Goal: Check status: Check status

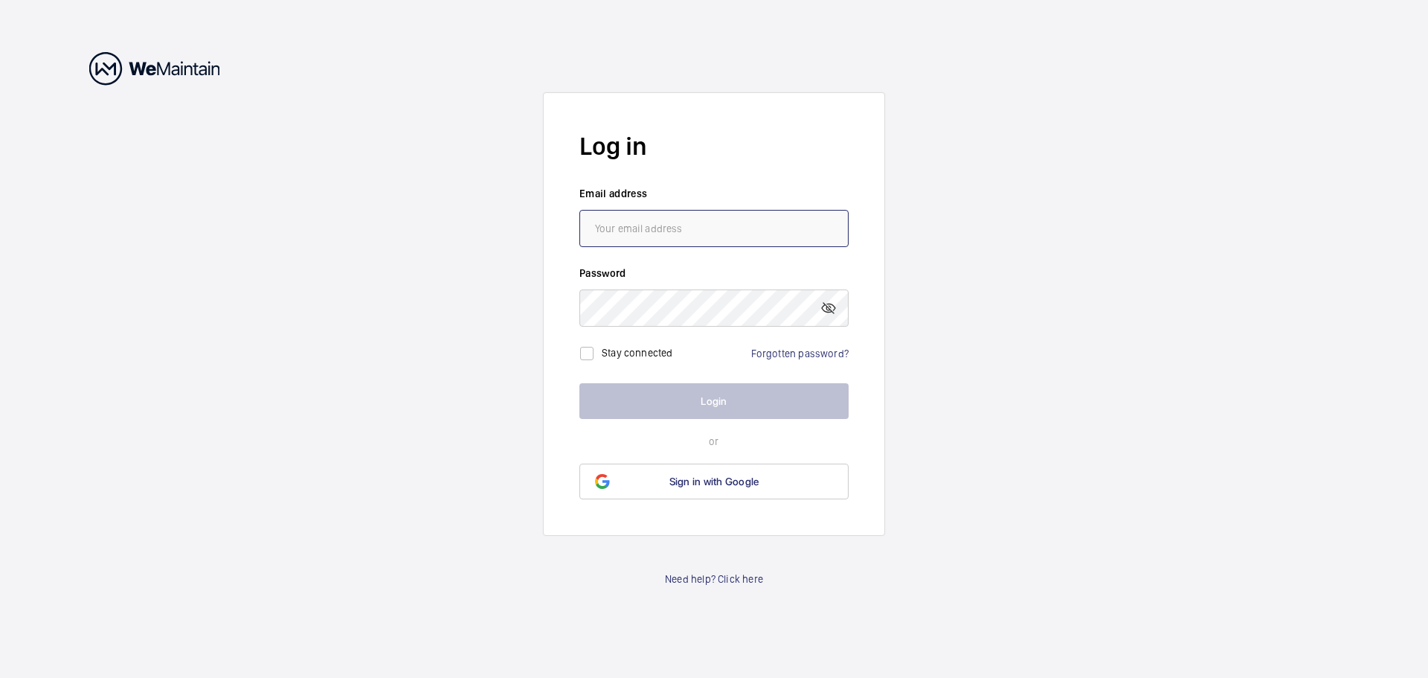
type input "[EMAIL_ADDRESS][DOMAIN_NAME]"
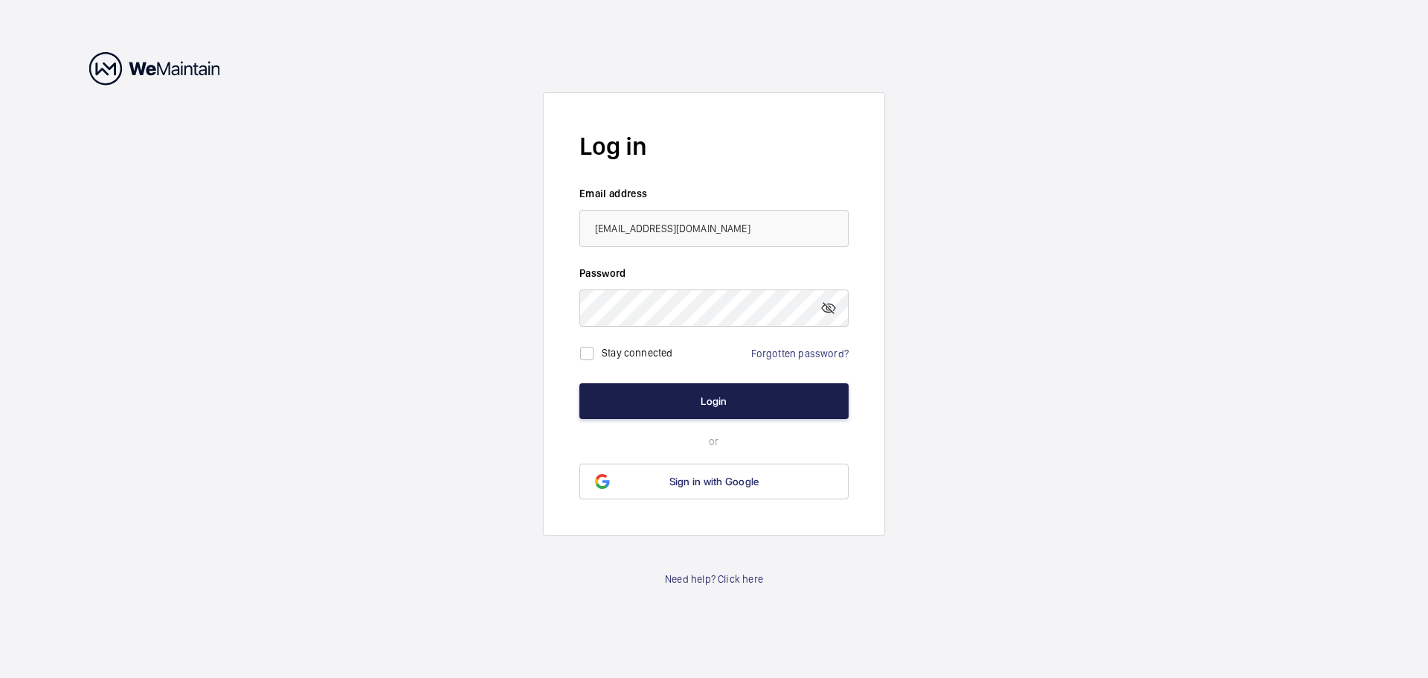
click at [707, 400] on button "Login" at bounding box center [714, 401] width 269 height 36
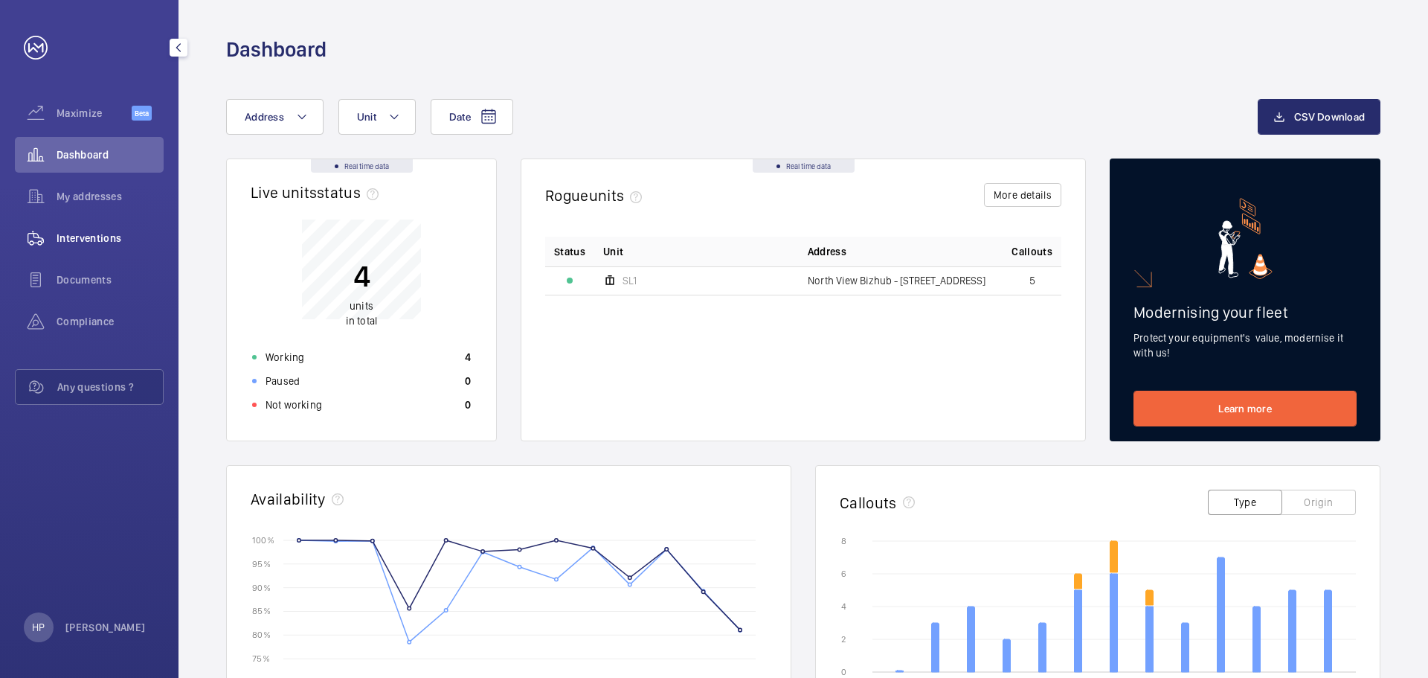
click at [102, 237] on span "Interventions" at bounding box center [110, 238] width 107 height 15
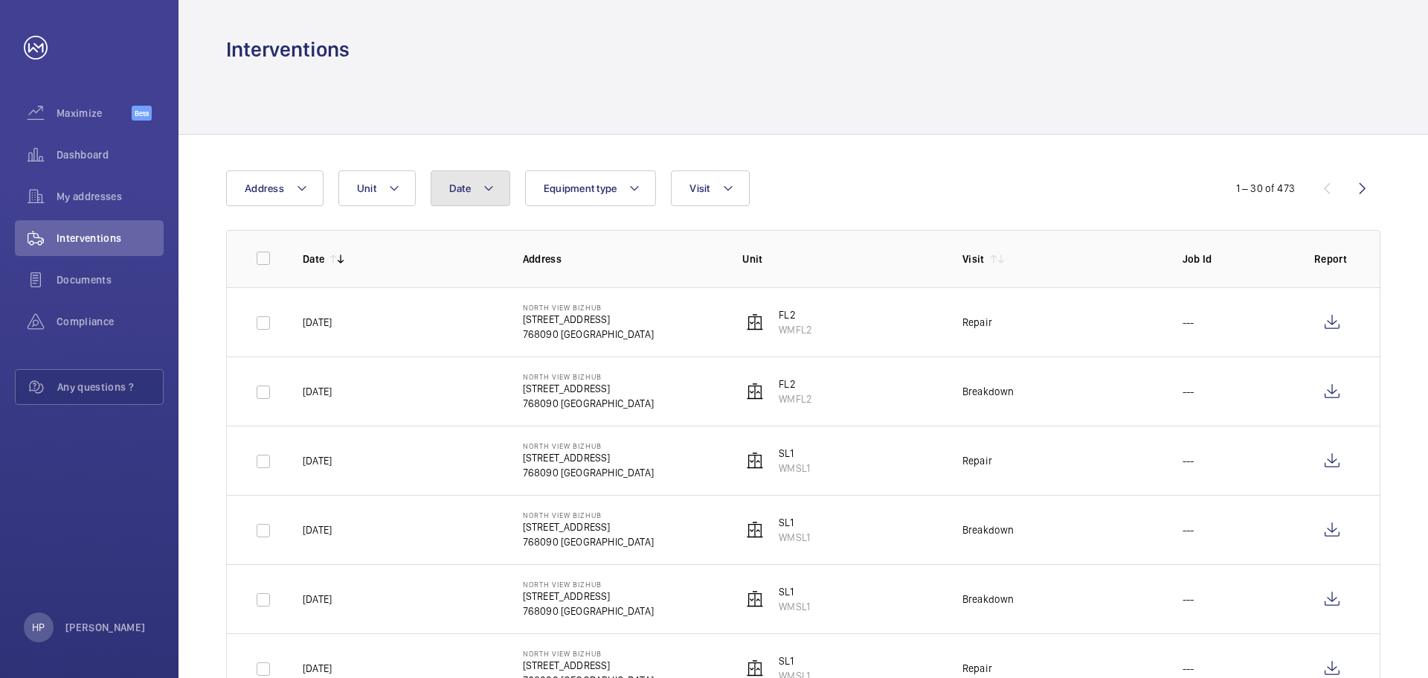
click at [486, 190] on mat-icon at bounding box center [489, 188] width 12 height 18
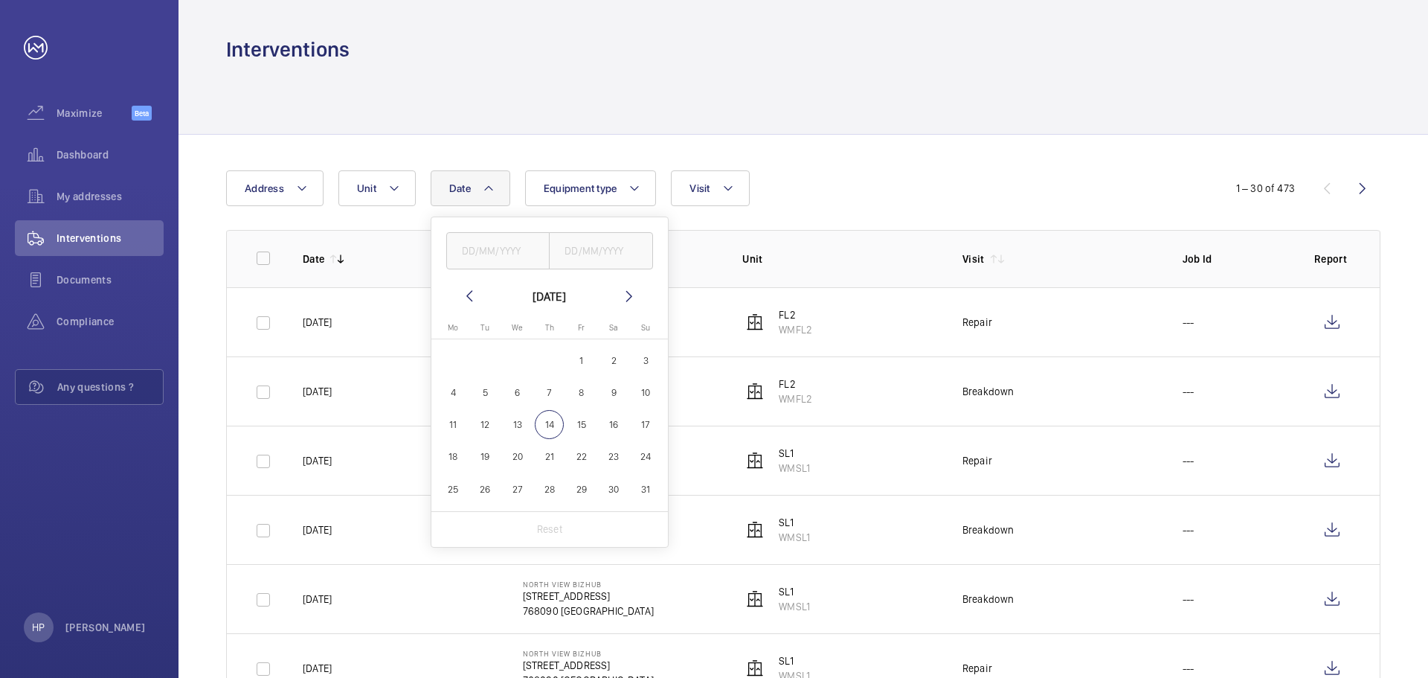
click at [466, 298] on mat-icon at bounding box center [470, 296] width 18 height 18
click at [465, 296] on mat-icon at bounding box center [470, 296] width 18 height 18
click at [464, 295] on mat-icon at bounding box center [470, 296] width 18 height 18
click at [484, 360] on span "1" at bounding box center [485, 360] width 29 height 29
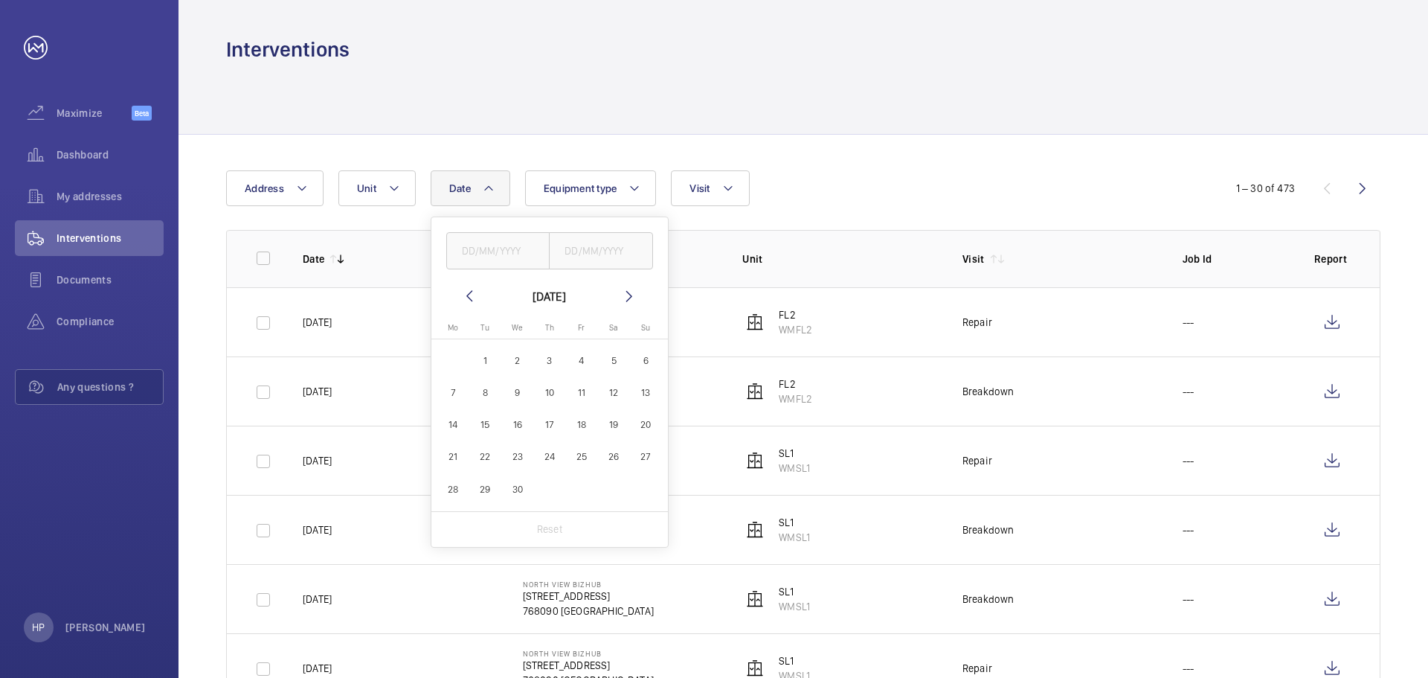
type input "[DATE]"
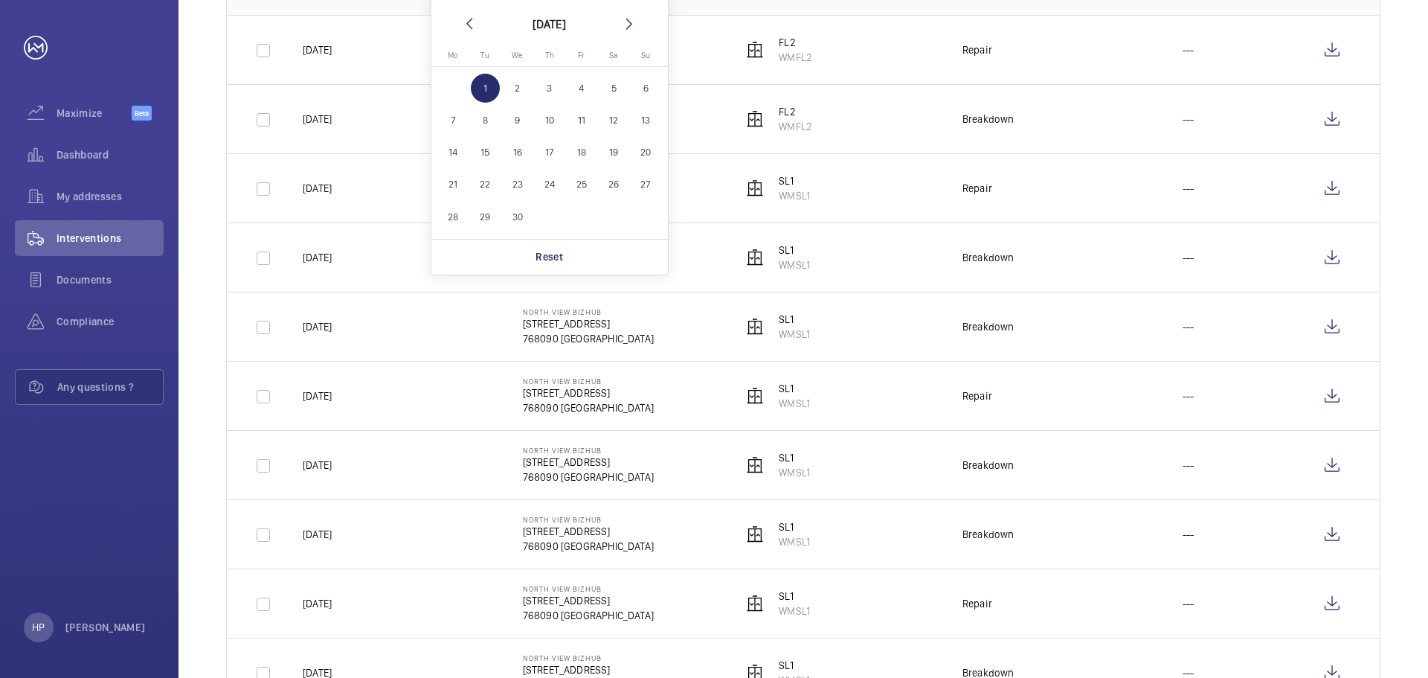
scroll to position [298, 0]
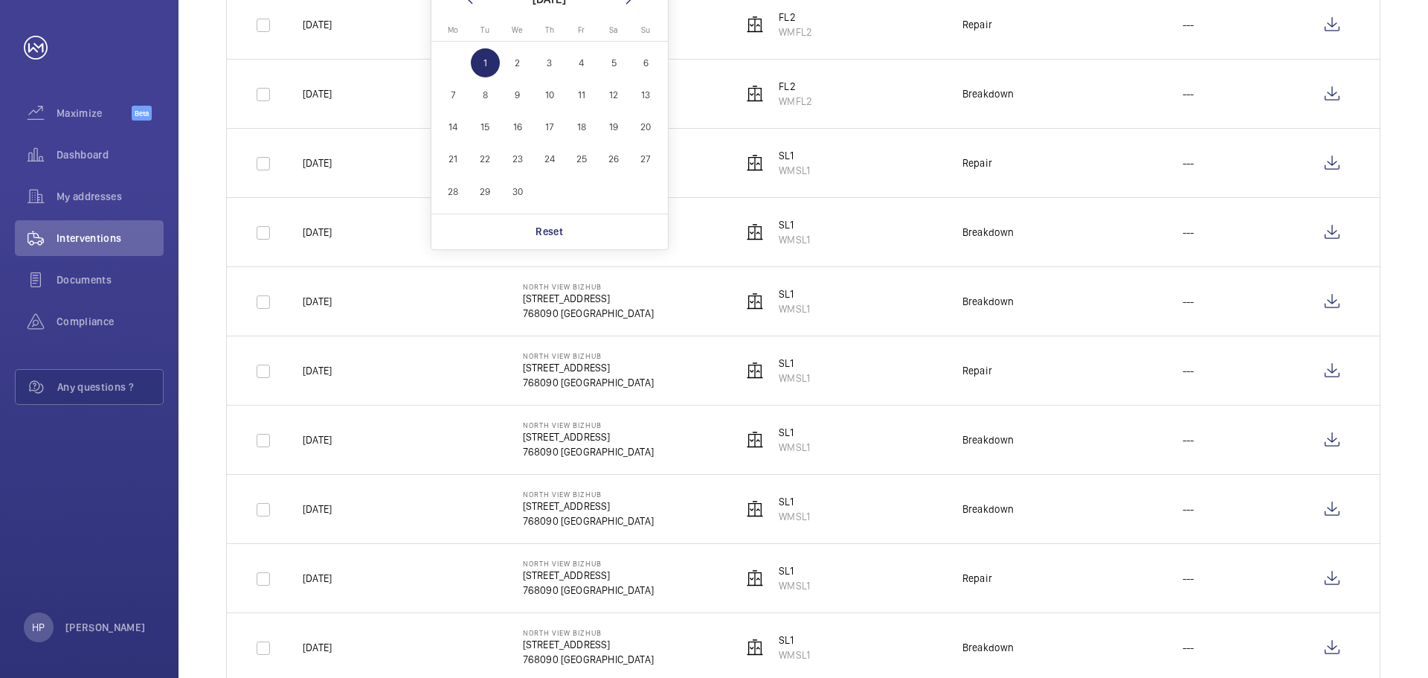
click at [1140, 160] on td "Repair" at bounding box center [1049, 162] width 220 height 69
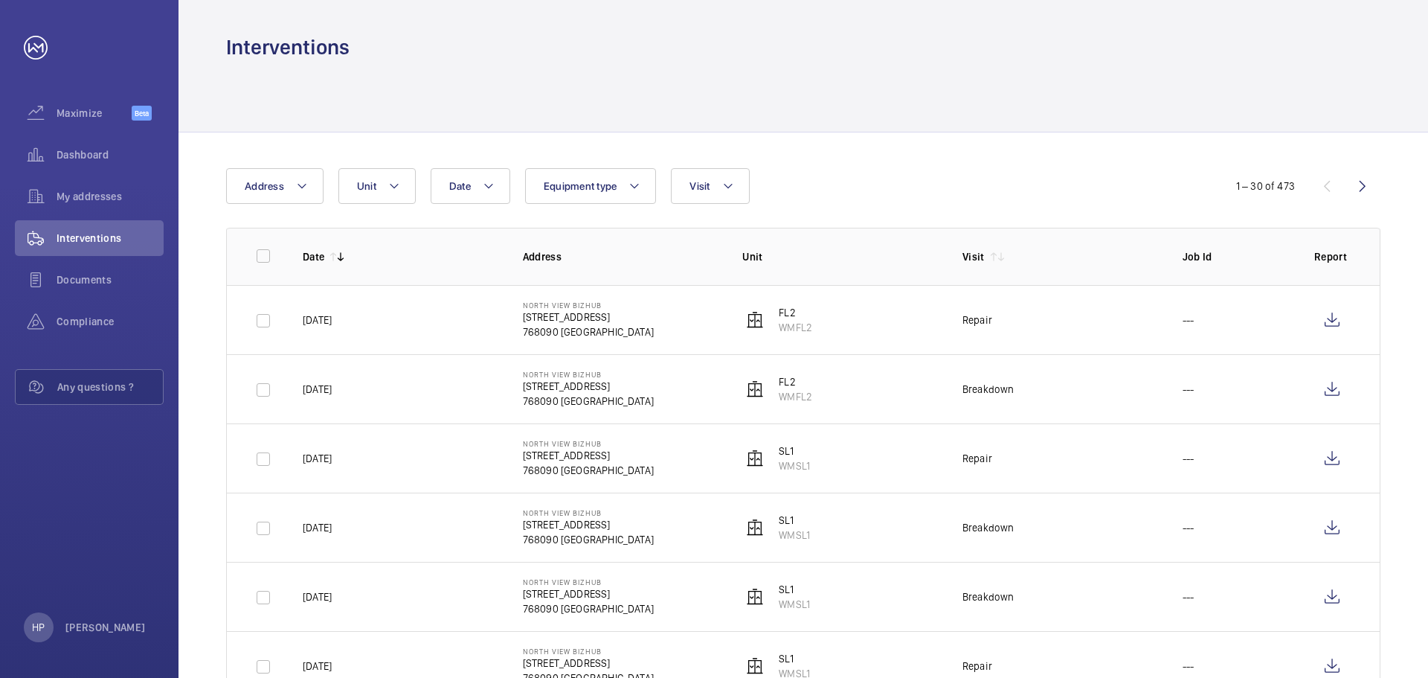
scroll to position [0, 0]
click at [493, 190] on mat-icon at bounding box center [489, 188] width 12 height 18
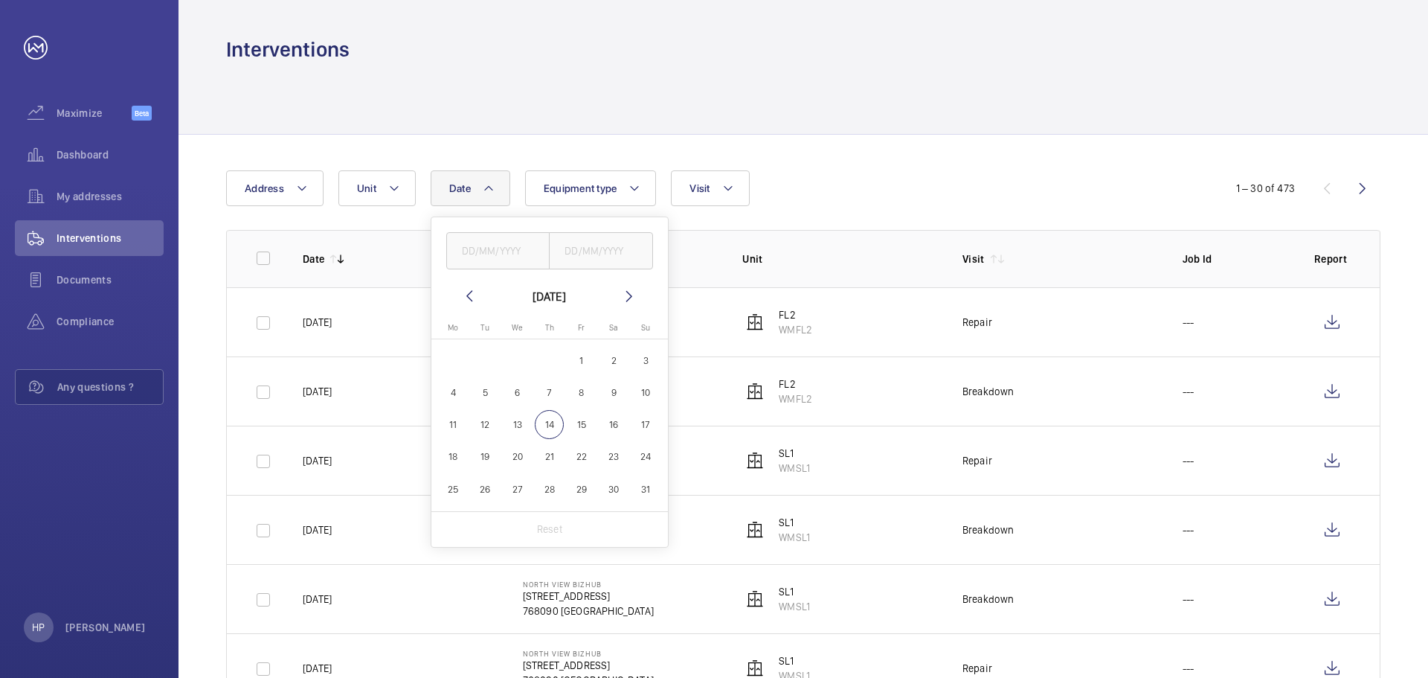
click at [471, 294] on mat-icon at bounding box center [470, 296] width 18 height 18
click at [470, 292] on mat-icon at bounding box center [470, 296] width 18 height 18
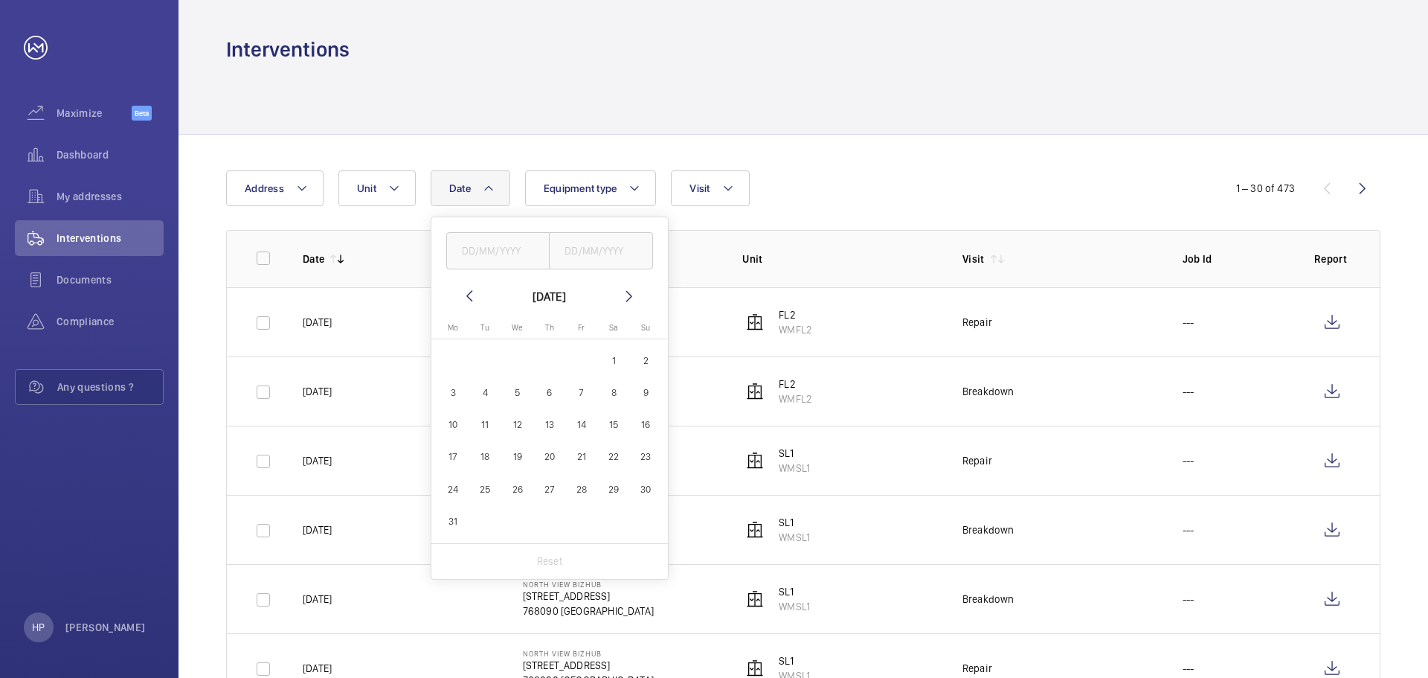
click at [470, 292] on mat-icon at bounding box center [470, 296] width 18 height 18
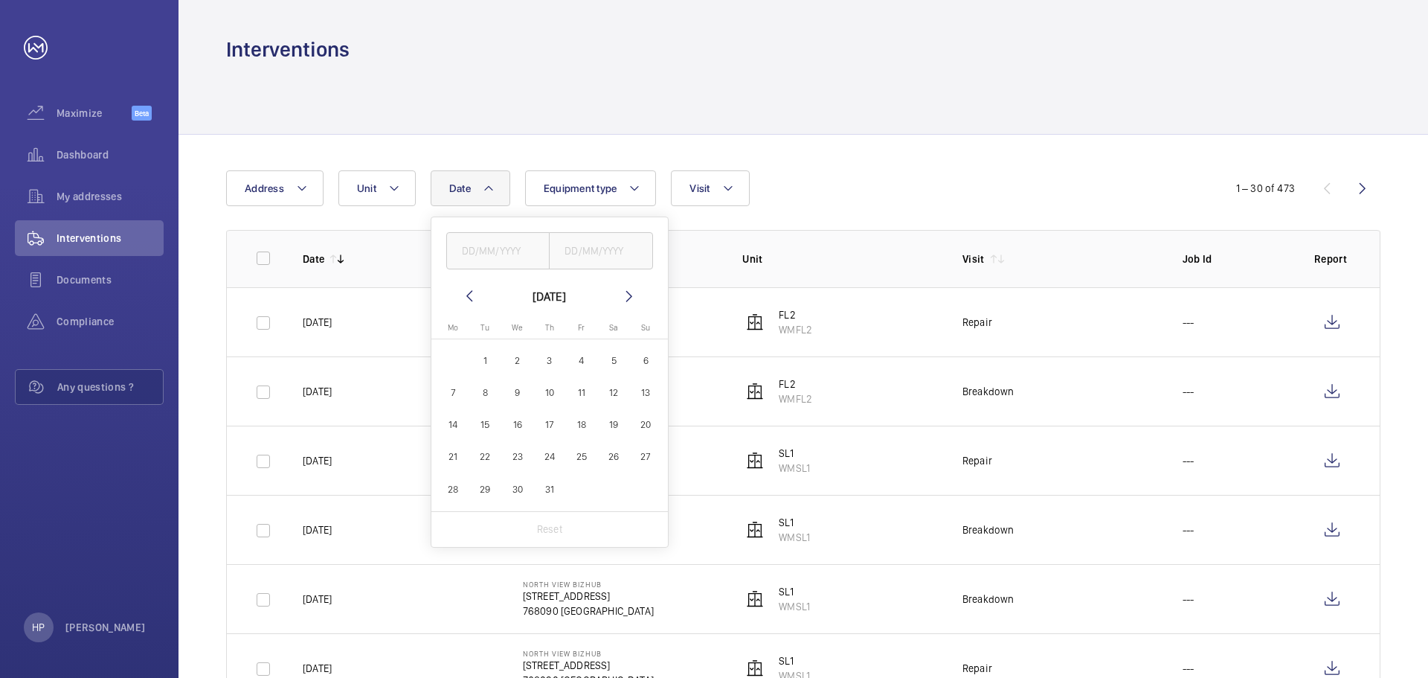
click at [470, 292] on mat-icon at bounding box center [470, 296] width 18 height 18
click at [627, 291] on mat-icon at bounding box center [629, 296] width 18 height 18
click at [649, 356] on span "1" at bounding box center [646, 360] width 29 height 29
type input "[DATE]"
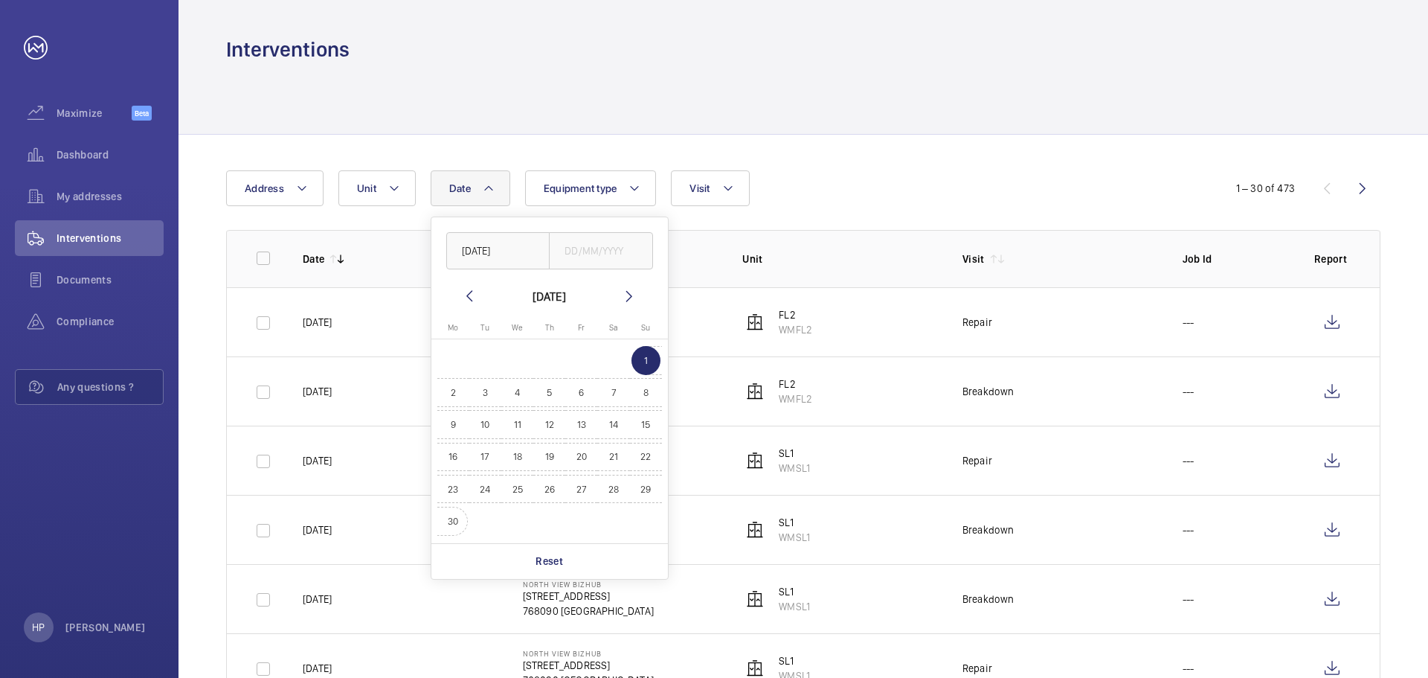
click at [457, 520] on span "30" at bounding box center [453, 521] width 29 height 29
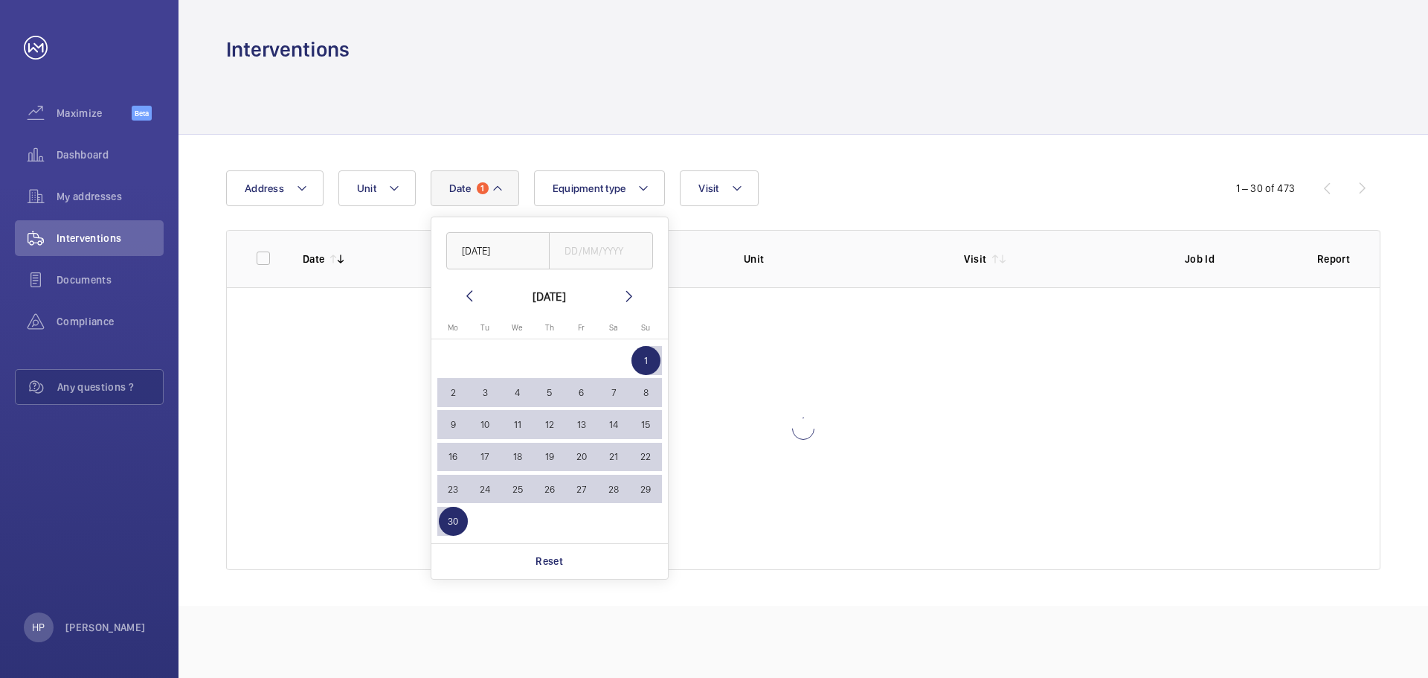
type input "[DATE]"
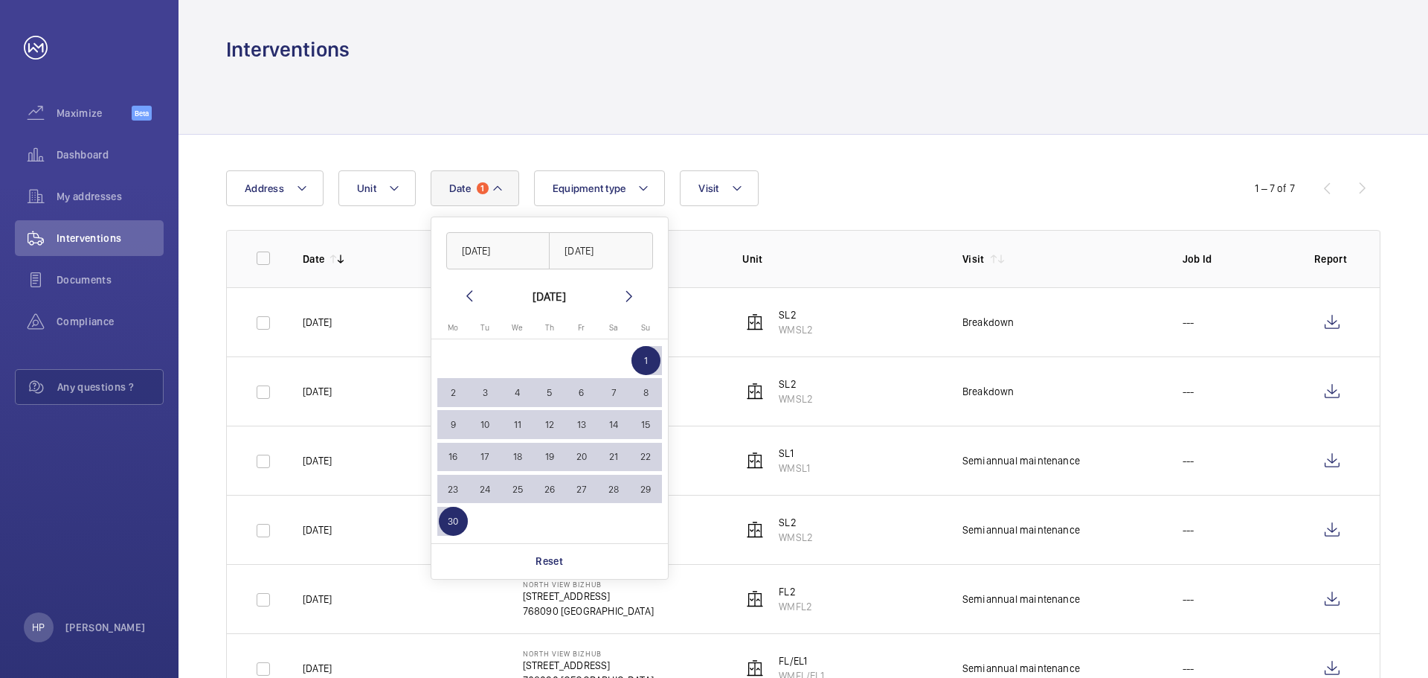
scroll to position [130, 0]
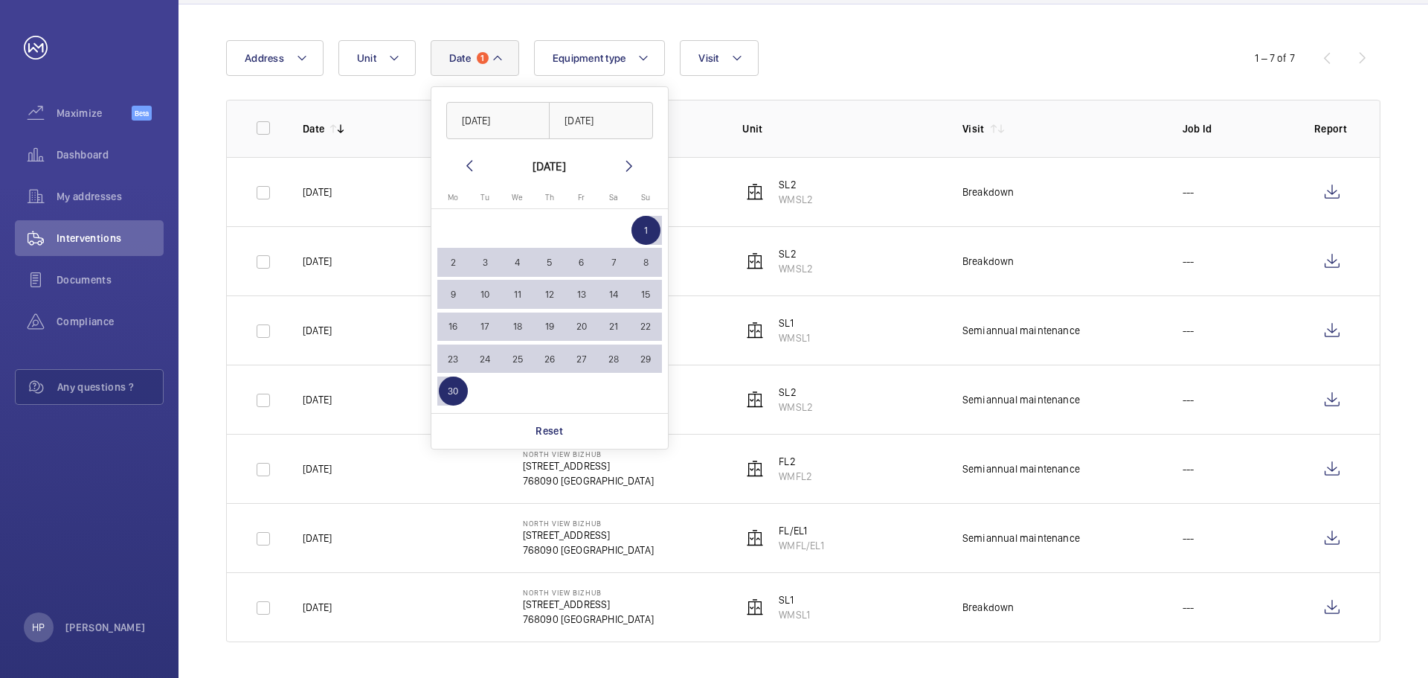
click at [861, 261] on td "SL2 WMSL2" at bounding box center [829, 260] width 220 height 69
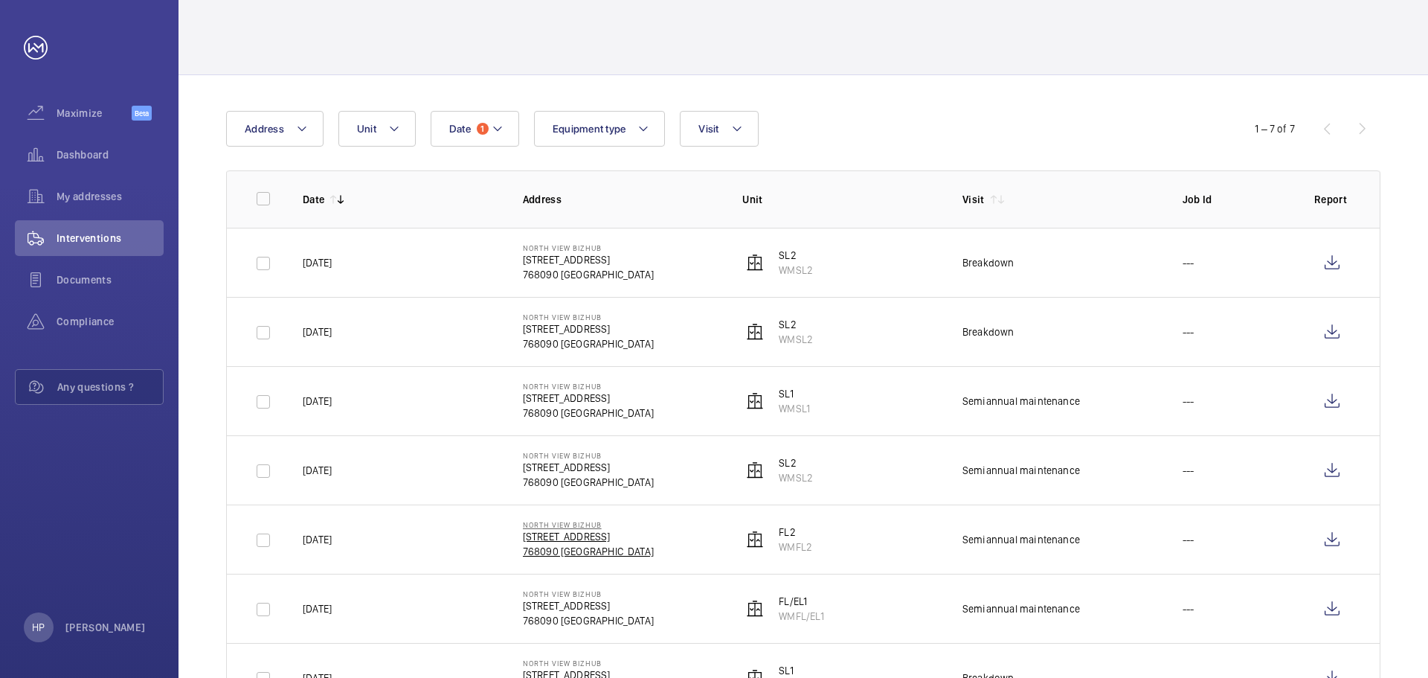
scroll to position [0, 0]
